Goal: Task Accomplishment & Management: Use online tool/utility

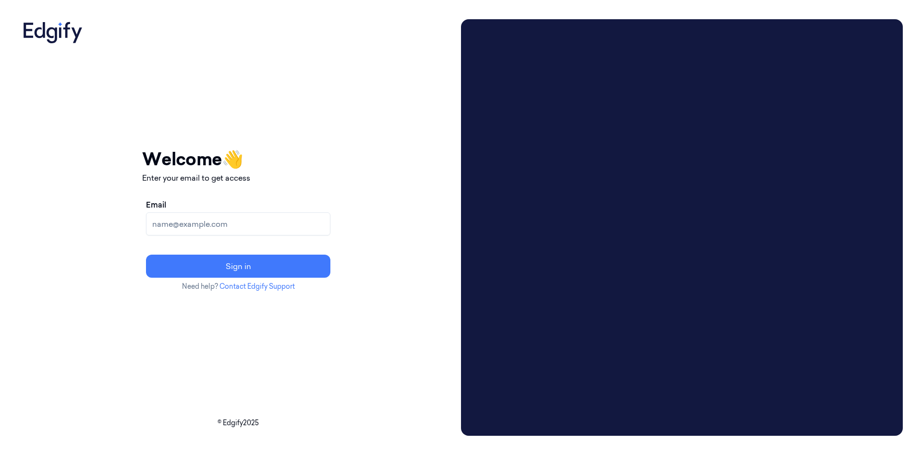
click at [277, 226] on input "Email" at bounding box center [238, 223] width 184 height 23
drag, startPoint x: 276, startPoint y: 224, endPoint x: 282, endPoint y: 224, distance: 5.8
click at [282, 224] on input "cybersafept3+1@gmail.com" at bounding box center [238, 223] width 184 height 23
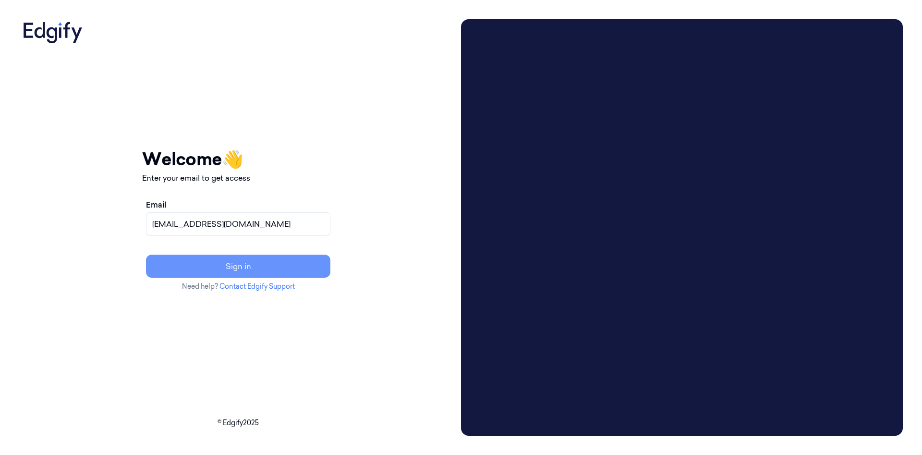
type input "[EMAIL_ADDRESS][DOMAIN_NAME]"
click at [330, 261] on button "Sign in" at bounding box center [238, 265] width 184 height 23
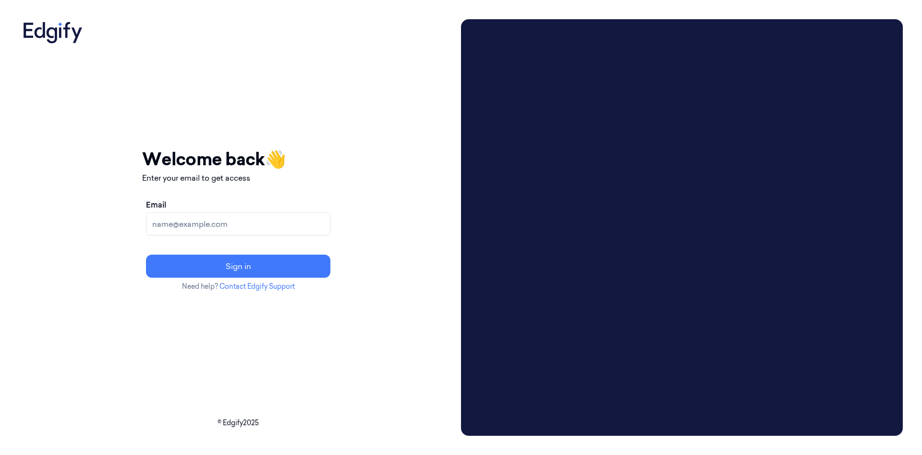
click at [457, 296] on div "Your session expired - please log in again Email sent - check your inbox for th…" at bounding box center [238, 227] width 438 height 416
click at [315, 218] on input "Email" at bounding box center [238, 223] width 184 height 23
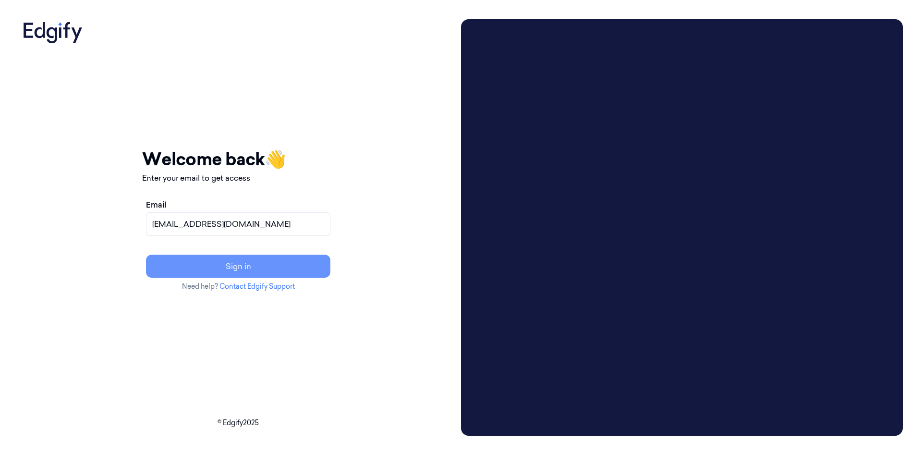
type input "[EMAIL_ADDRESS][DOMAIN_NAME]"
click at [299, 264] on button "Sign in" at bounding box center [238, 265] width 184 height 23
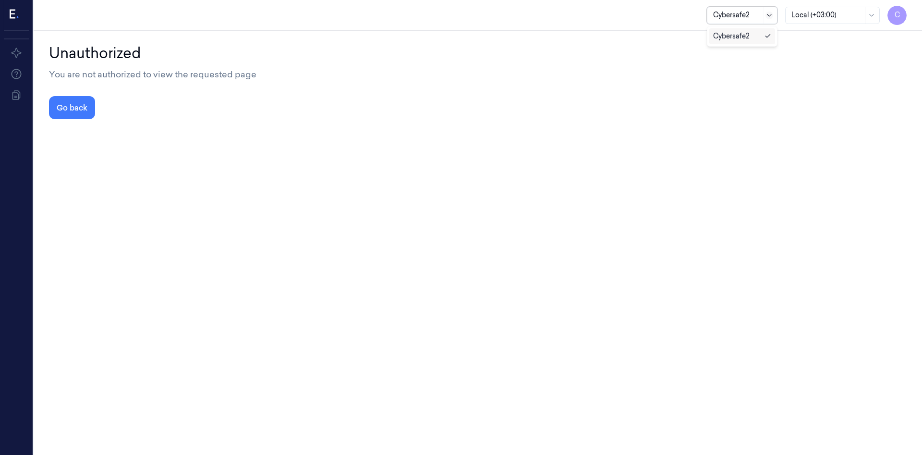
click at [765, 15] on icon at bounding box center [769, 16] width 8 height 8
click at [740, 84] on div "Unauthorized You are not authorized to view the requested page Go back" at bounding box center [477, 80] width 857 height 77
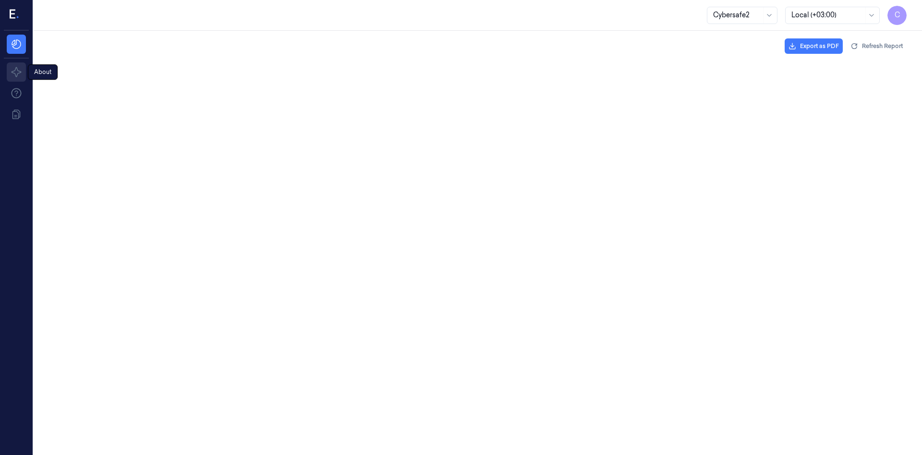
click at [17, 74] on icon at bounding box center [17, 72] width 12 height 12
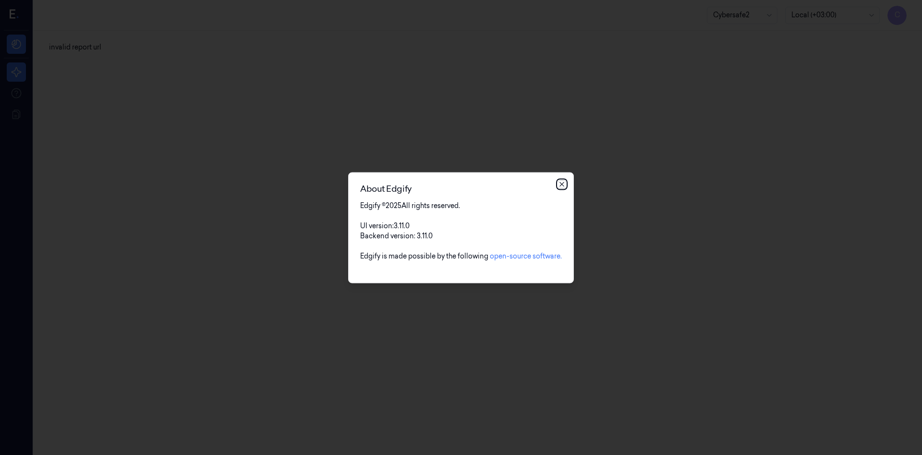
click at [561, 185] on icon "button" at bounding box center [562, 184] width 8 height 8
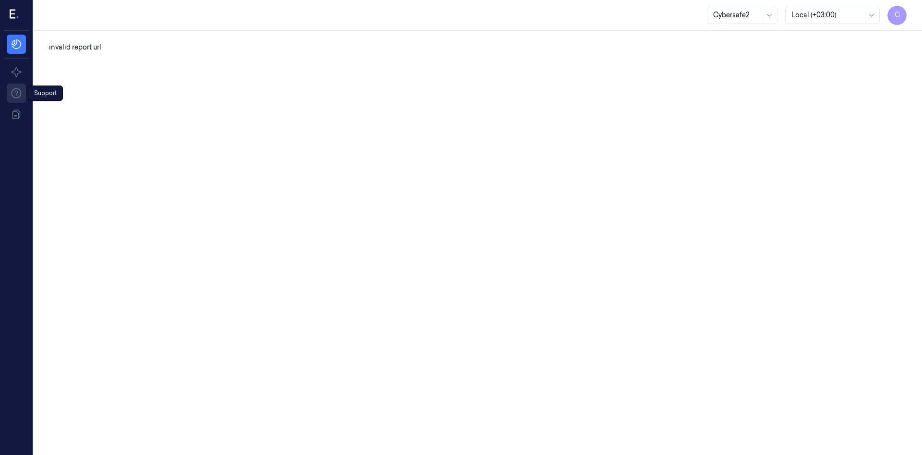
click at [14, 93] on icon at bounding box center [17, 93] width 12 height 12
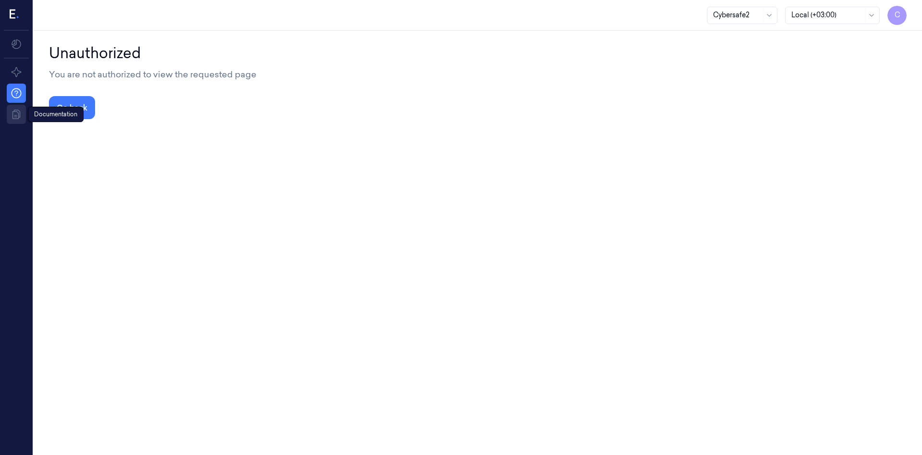
click at [17, 113] on icon at bounding box center [17, 114] width 12 height 12
